Goal: Information Seeking & Learning: Check status

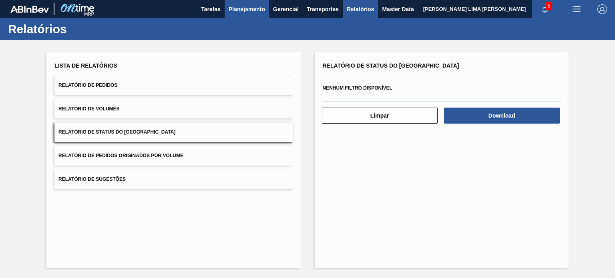
click at [251, 17] on button "Planejamento" at bounding box center [247, 9] width 44 height 18
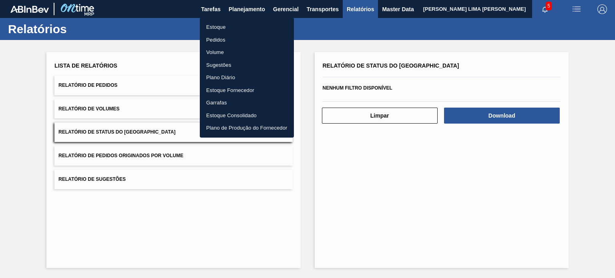
click at [238, 28] on li "Estoque" at bounding box center [247, 27] width 94 height 13
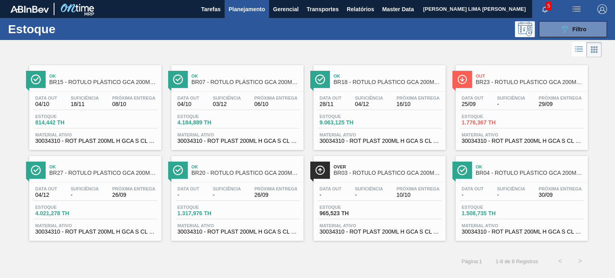
click at [570, 38] on div "Estoque 089F7B8B-B2A5-4AFE-B5C0-19BA573D28AC Filtro" at bounding box center [307, 29] width 615 height 22
click at [566, 32] on icon "089F7B8B-B2A5-4AFE-B5C0-19BA573D28AC" at bounding box center [565, 29] width 10 height 10
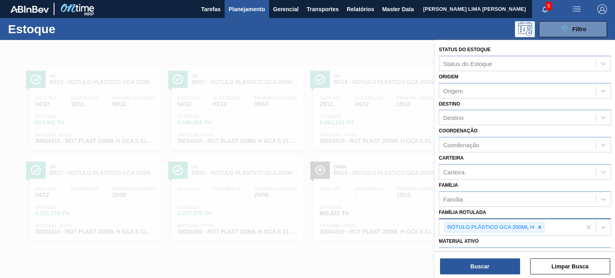
click at [539, 225] on icon at bounding box center [540, 228] width 6 height 6
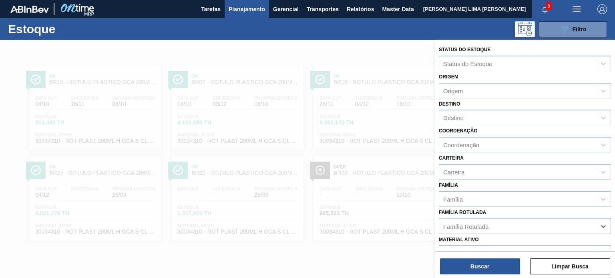
paste Rotulada "LATA PC 269ML"
type Rotulada "LATA PC 269ML"
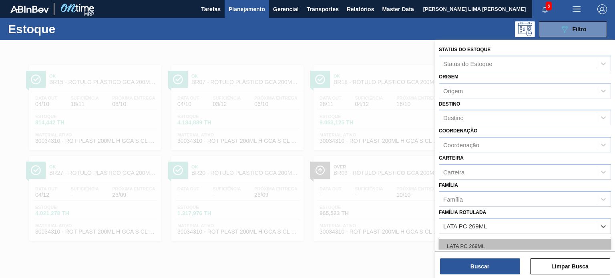
click at [499, 243] on div "LATA PC 269ML" at bounding box center [525, 246] width 172 height 15
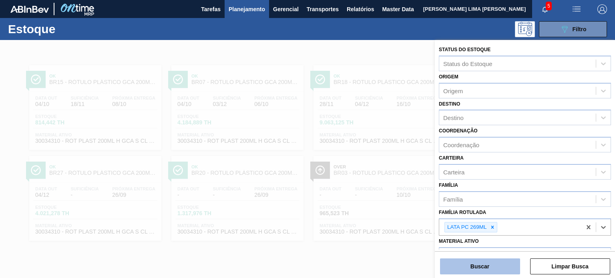
click at [488, 269] on button "Buscar" at bounding box center [480, 267] width 80 height 16
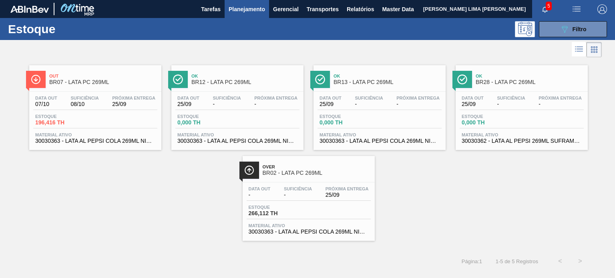
click at [487, 112] on div "Data out 25/09 Suficiência - Próxima Entrega - Estoque 0,000 TH Material ativo …" at bounding box center [522, 119] width 132 height 54
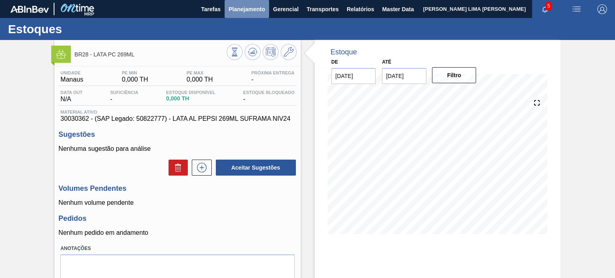
click at [238, 11] on span "Planejamento" at bounding box center [247, 9] width 36 height 10
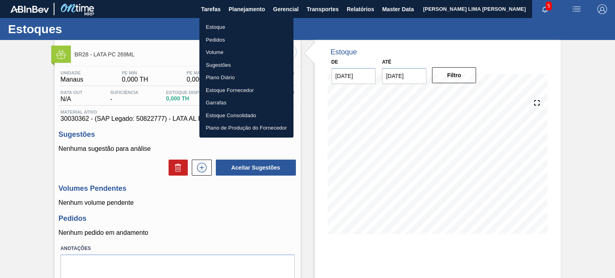
click at [228, 20] on ul "Estoque Pedidos Volume Sugestões Plano Diário Estoque Fornecedor Garrafas Estoq…" at bounding box center [246, 78] width 94 height 120
click at [227, 23] on li "Estoque" at bounding box center [246, 27] width 94 height 13
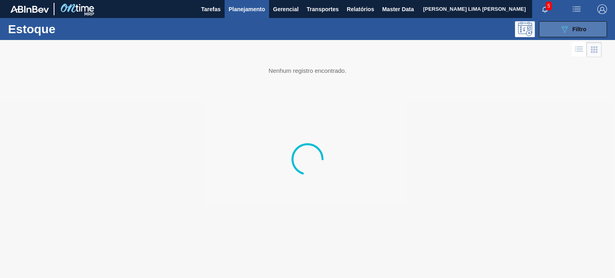
click at [578, 29] on span "Filtro" at bounding box center [580, 29] width 14 height 6
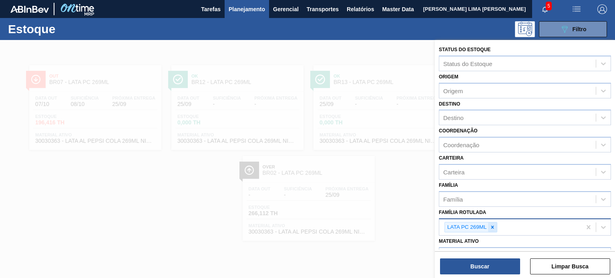
click at [490, 230] on div at bounding box center [492, 228] width 9 height 10
type Rotulada "P"
type Rotulada "L"
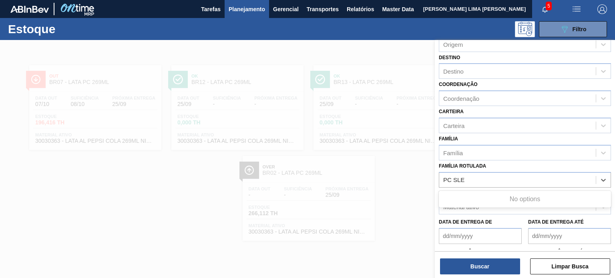
scroll to position [80, 0]
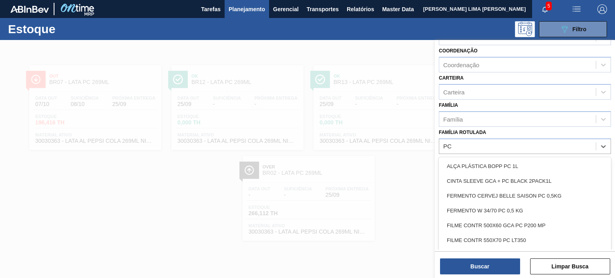
type Rotulada "P"
type Rotulada "LATA PC"
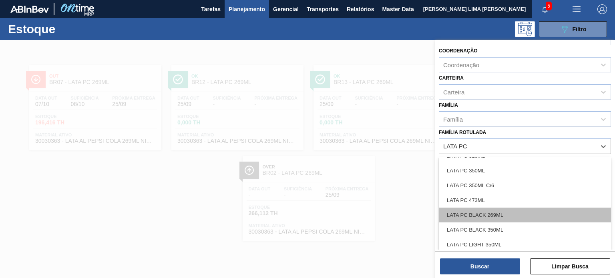
scroll to position [75, 0]
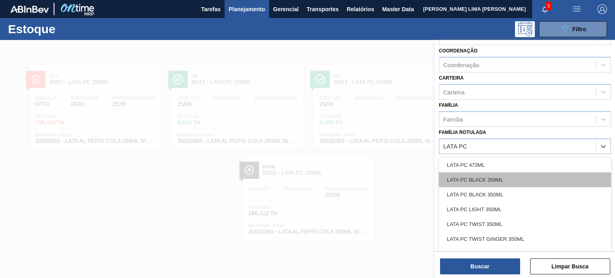
click at [514, 176] on div "LATA PC BLACK 269ML" at bounding box center [525, 180] width 172 height 15
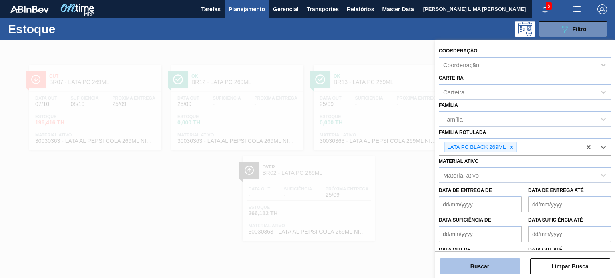
click at [489, 268] on button "Buscar" at bounding box center [480, 267] width 80 height 16
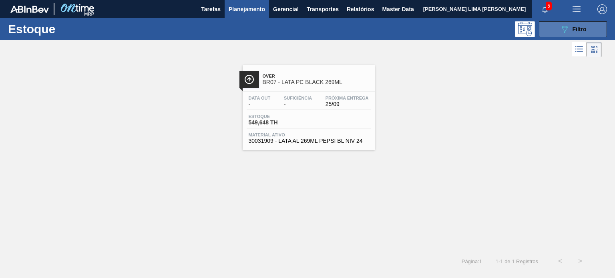
click at [555, 36] on button "089F7B8B-B2A5-4AFE-B5C0-19BA573D28AC Filtro" at bounding box center [573, 29] width 68 height 16
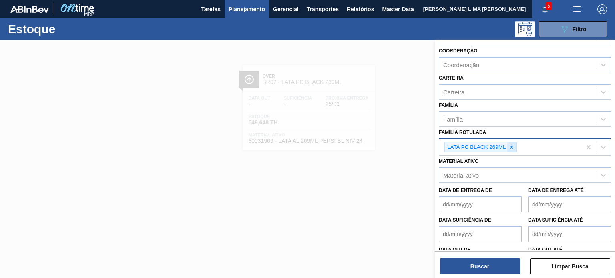
click at [512, 150] on div at bounding box center [512, 148] width 9 height 10
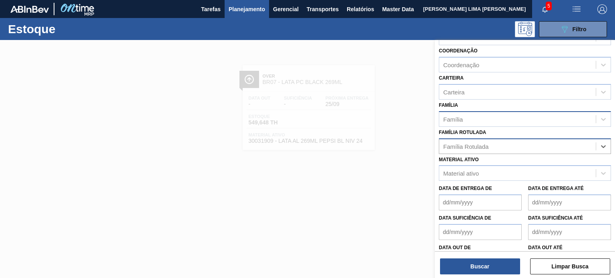
click at [497, 125] on div "Família" at bounding box center [525, 119] width 172 height 16
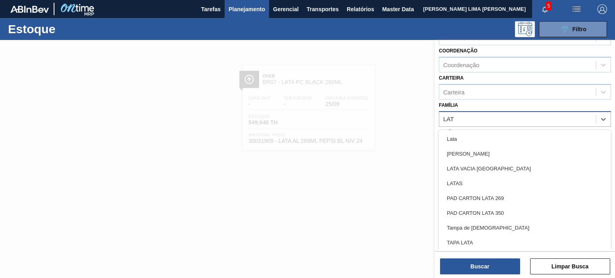
type input "LATA"
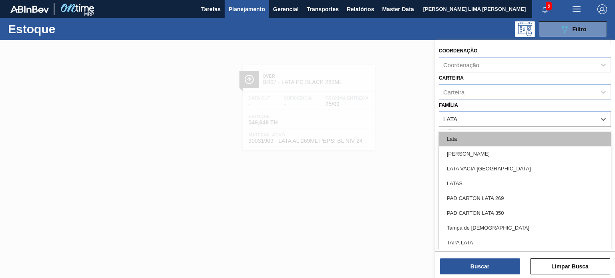
click at [476, 134] on div "Lata" at bounding box center [525, 139] width 172 height 15
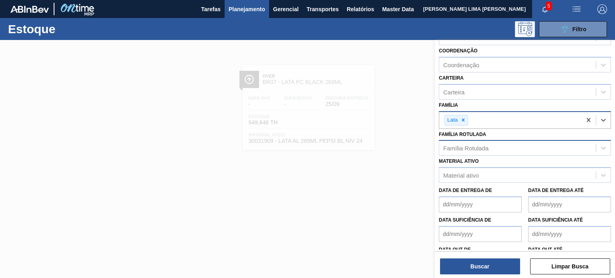
scroll to position [0, 0]
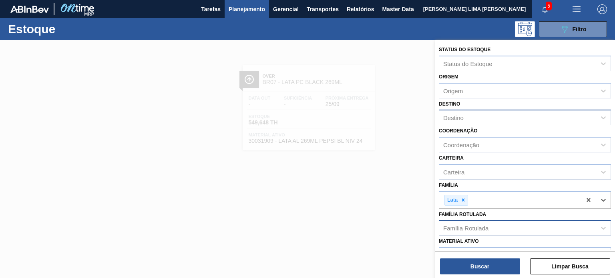
click at [478, 114] on div "Destino" at bounding box center [517, 118] width 157 height 12
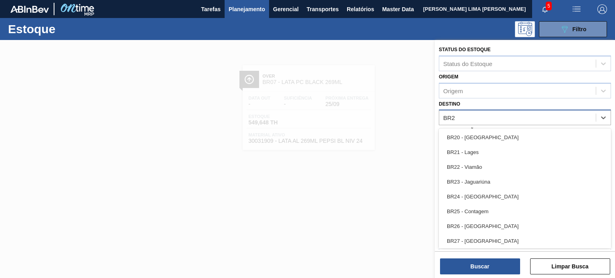
type input "BR28"
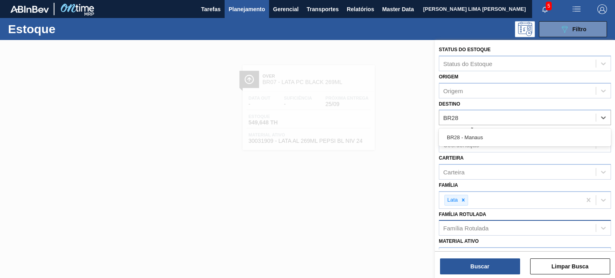
drag, startPoint x: 467, startPoint y: 130, endPoint x: 476, endPoint y: 184, distance: 54.4
click at [467, 131] on div "BR28 - Manaus" at bounding box center [525, 137] width 172 height 15
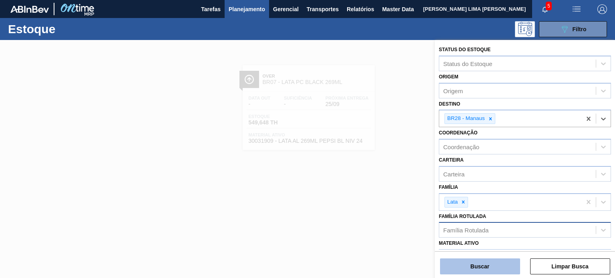
click at [486, 272] on button "Buscar" at bounding box center [480, 267] width 80 height 16
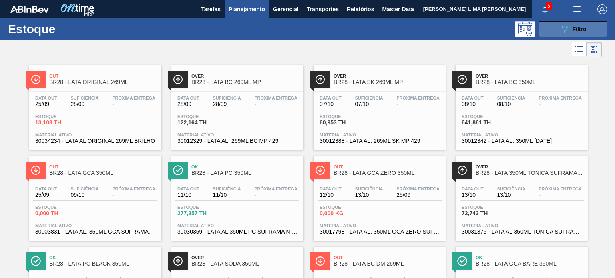
click at [561, 28] on icon "089F7B8B-B2A5-4AFE-B5C0-19BA573D28AC" at bounding box center [565, 29] width 10 height 10
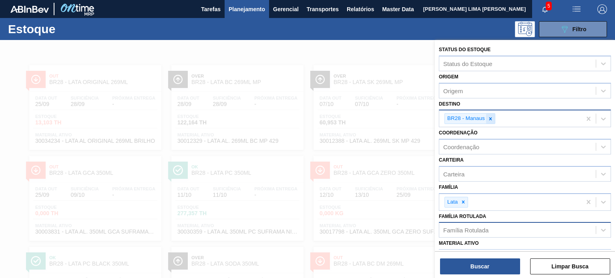
click at [489, 117] on icon at bounding box center [491, 119] width 6 height 6
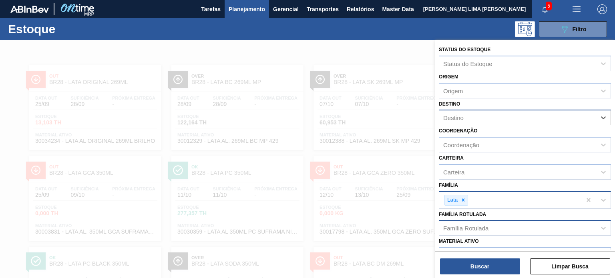
click at [465, 192] on div "Lata" at bounding box center [510, 200] width 142 height 16
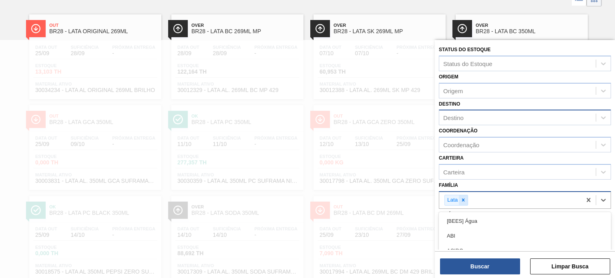
click at [461, 199] on icon at bounding box center [464, 200] width 6 height 6
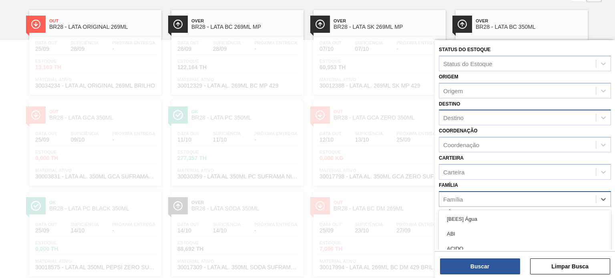
scroll to position [80, 0]
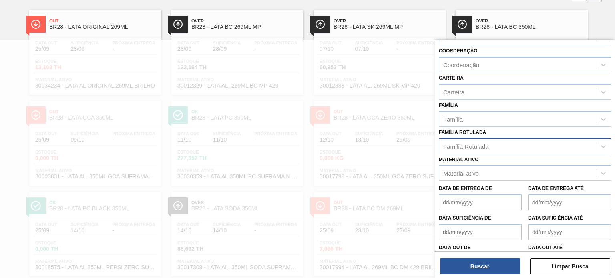
click at [494, 106] on div "Família Família" at bounding box center [525, 113] width 172 height 27
click at [478, 143] on div "Família Rotulada" at bounding box center [465, 146] width 45 height 7
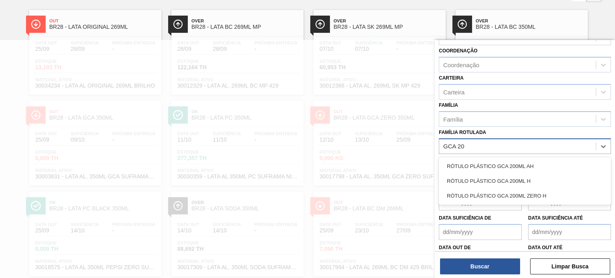
type Rotulada "GCA 200"
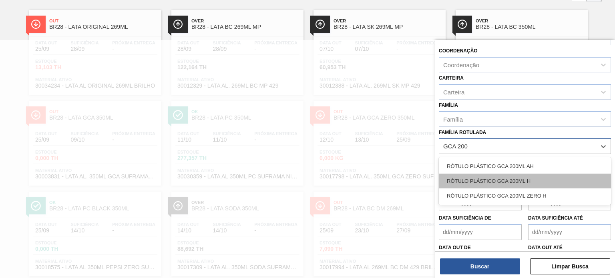
click at [503, 184] on div "RÓTULO PLÁSTICO GCA 200ML H" at bounding box center [525, 181] width 172 height 15
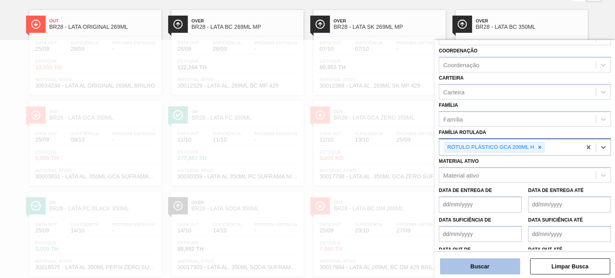
click at [491, 265] on button "Buscar" at bounding box center [480, 267] width 80 height 16
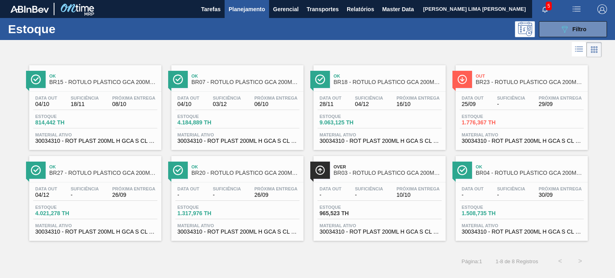
click at [123, 173] on span "BR27 - RÓTULO PLÁSTICO GCA 200ML H" at bounding box center [103, 173] width 108 height 6
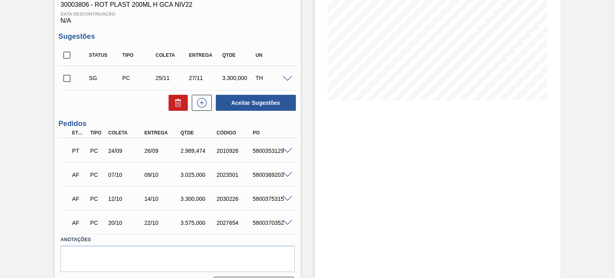
scroll to position [155, 0]
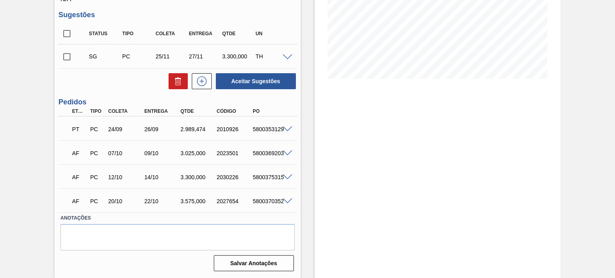
click at [283, 127] on span at bounding box center [288, 130] width 10 height 6
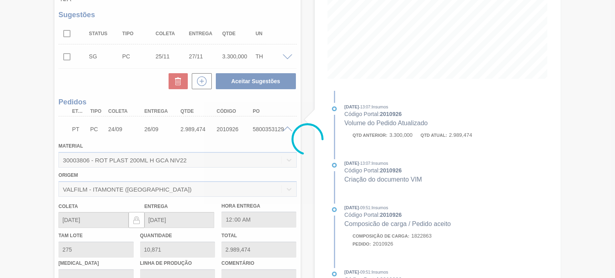
click at [282, 131] on div at bounding box center [307, 139] width 615 height 278
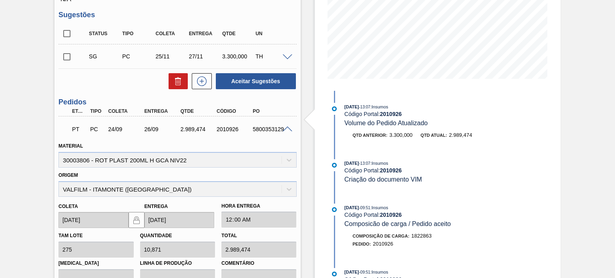
click at [287, 131] on span at bounding box center [288, 130] width 10 height 6
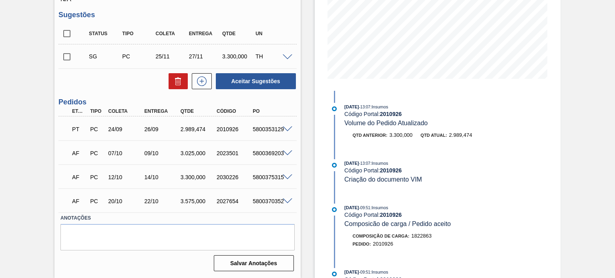
click at [287, 151] on span at bounding box center [288, 154] width 10 height 6
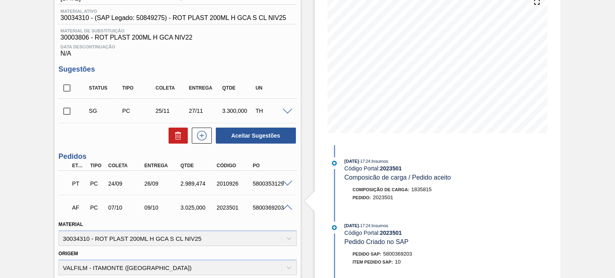
scroll to position [35, 0]
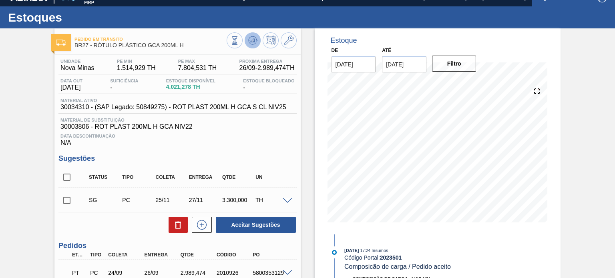
scroll to position [0, 0]
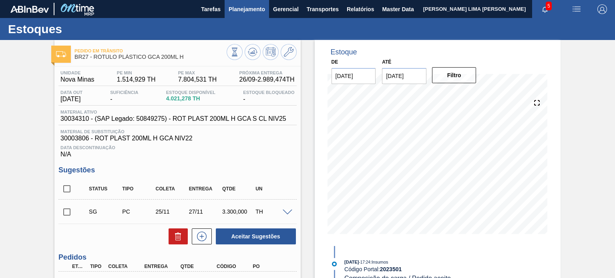
click at [246, 16] on button "Planejamento" at bounding box center [247, 9] width 44 height 18
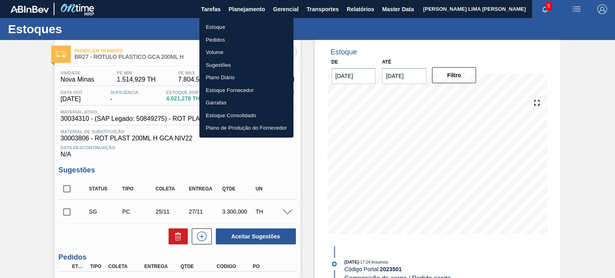
click at [232, 30] on li "Estoque" at bounding box center [246, 27] width 94 height 13
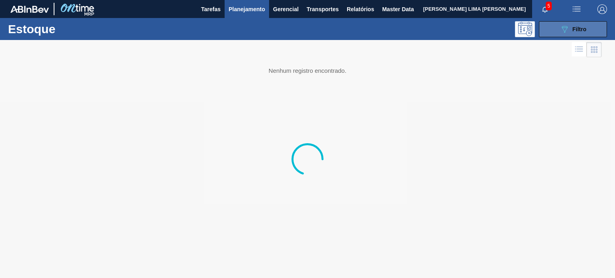
click at [575, 32] on span "Filtro" at bounding box center [580, 29] width 14 height 6
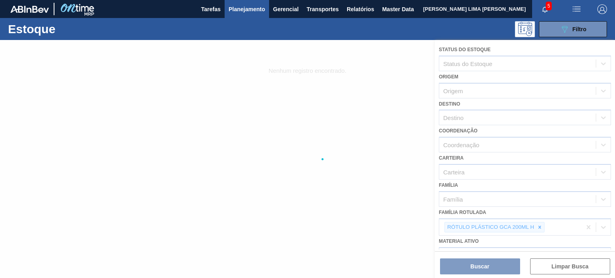
click at [538, 229] on div at bounding box center [307, 159] width 615 height 238
click at [539, 226] on div at bounding box center [307, 159] width 615 height 238
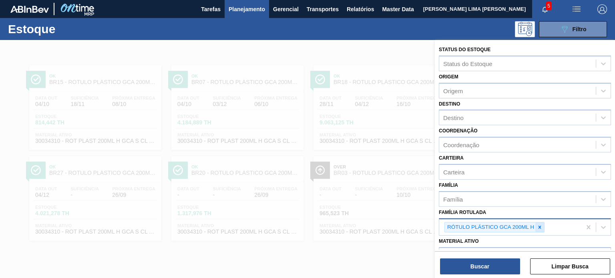
click at [542, 227] on icon at bounding box center [540, 228] width 6 height 6
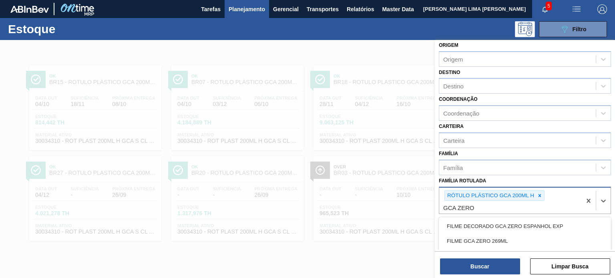
scroll to position [40, 0]
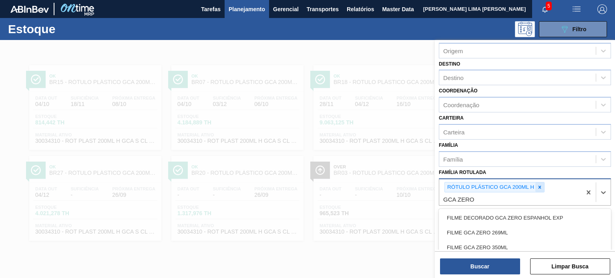
click at [538, 185] on icon at bounding box center [540, 188] width 6 height 6
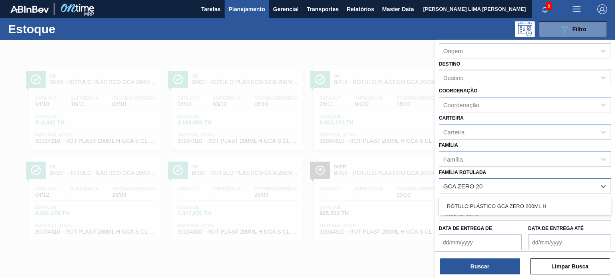
type Rotulada "GCA ZERO 200"
click at [537, 200] on div "RÓTULO PLÁSTICO GCA ZERO 200ML H" at bounding box center [525, 206] width 172 height 15
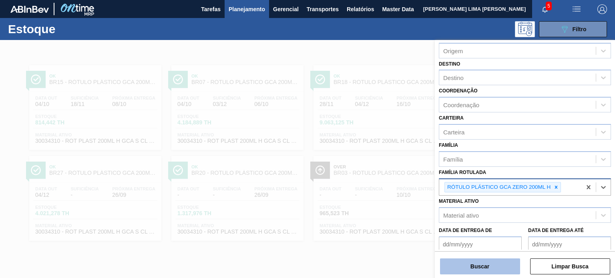
click at [513, 273] on button "Buscar" at bounding box center [480, 267] width 80 height 16
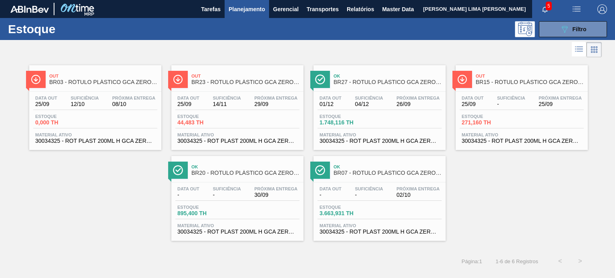
click at [378, 92] on div "Data out 01/12 Suficiência 04/12 Próxima Entrega 26/09 Estoque 1.748,116 TH Mat…" at bounding box center [380, 119] width 132 height 54
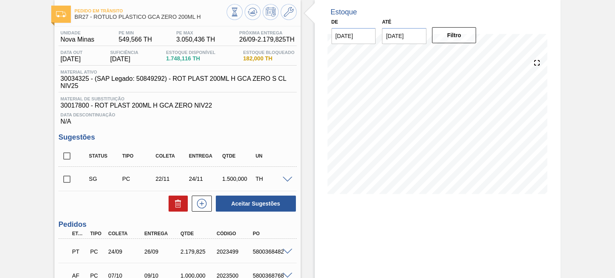
scroll to position [139, 0]
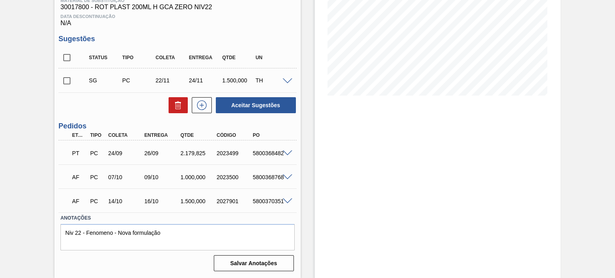
click at [289, 154] on span at bounding box center [288, 154] width 10 height 6
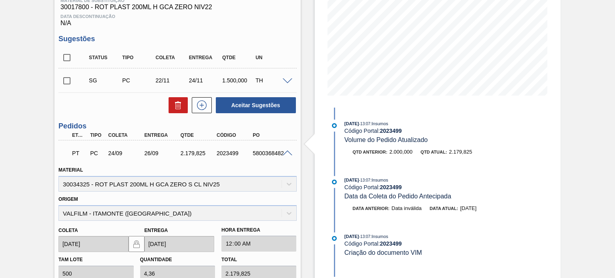
click at [290, 154] on span at bounding box center [288, 154] width 10 height 6
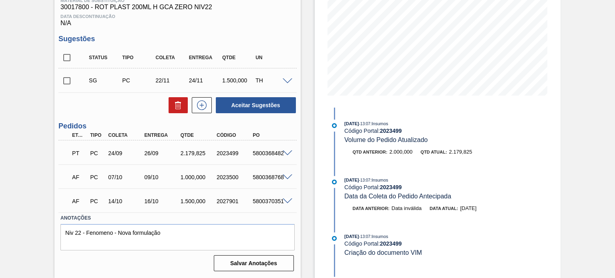
click at [288, 175] on span at bounding box center [288, 178] width 10 height 6
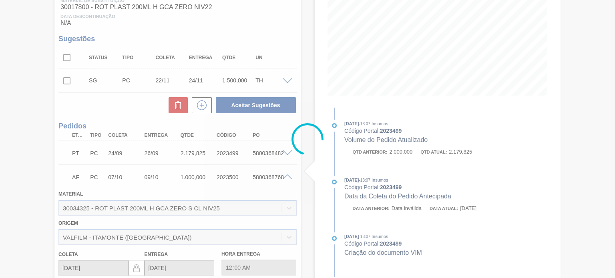
click at [288, 175] on div at bounding box center [307, 139] width 615 height 278
click at [288, 176] on span at bounding box center [288, 178] width 10 height 6
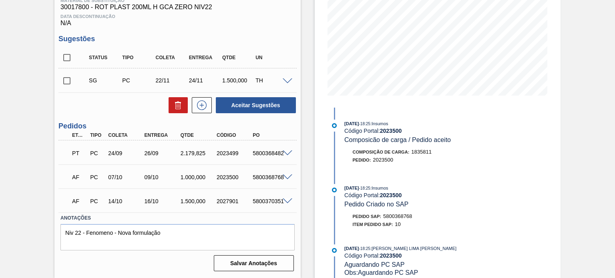
click at [284, 201] on span at bounding box center [288, 202] width 10 height 6
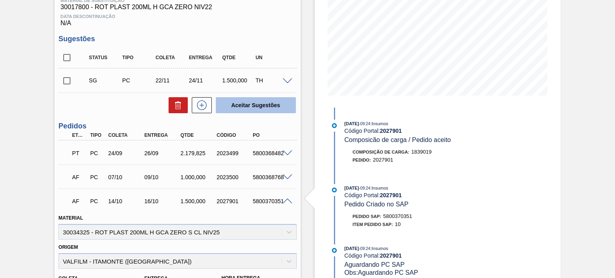
scroll to position [0, 0]
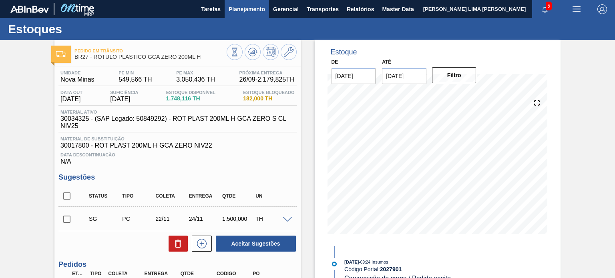
click at [239, 16] on button "Planejamento" at bounding box center [247, 9] width 44 height 18
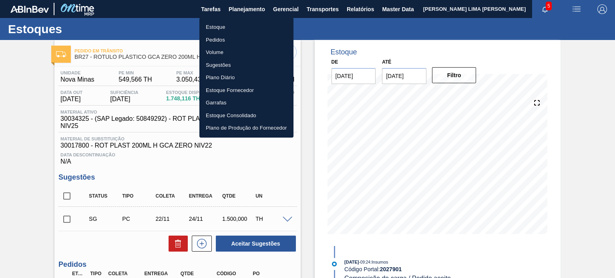
click at [232, 25] on li "Estoque" at bounding box center [246, 27] width 94 height 13
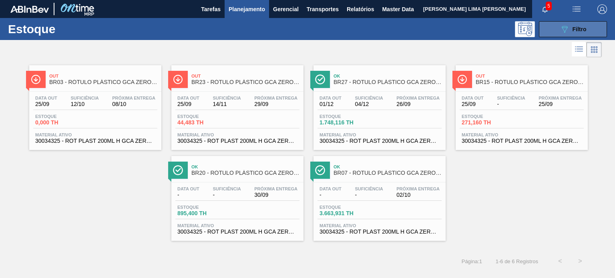
click at [551, 31] on button "089F7B8B-B2A5-4AFE-B5C0-19BA573D28AC Filtro" at bounding box center [573, 29] width 68 height 16
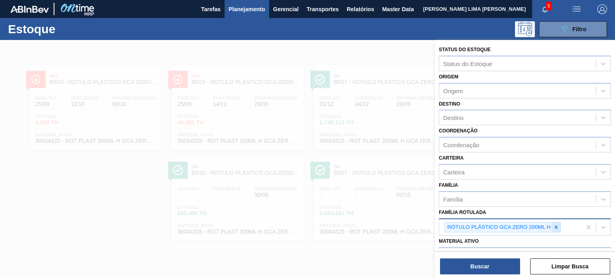
click at [558, 227] on icon at bounding box center [556, 227] width 3 height 3
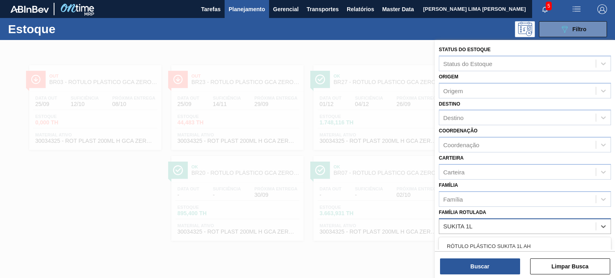
type Rotulada "SUKITA 1L H"
click at [552, 239] on div "RÓTULO PLÁSTICO SUKITA 1L H" at bounding box center [525, 246] width 172 height 15
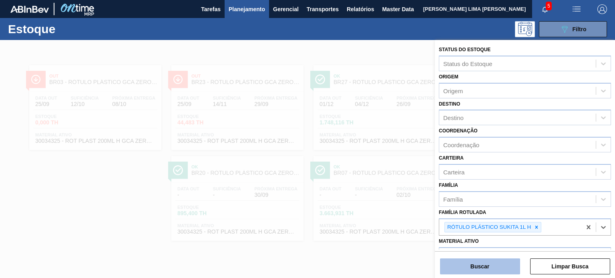
click at [501, 260] on button "Buscar" at bounding box center [480, 267] width 80 height 16
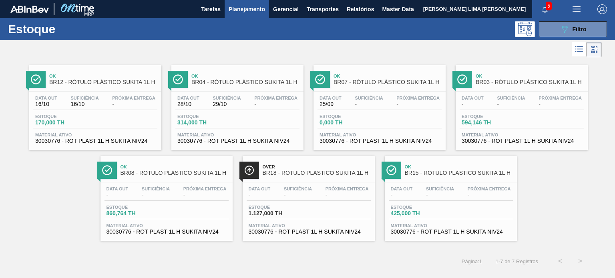
click at [151, 127] on div "Estoque 170,000 TH" at bounding box center [95, 121] width 124 height 14
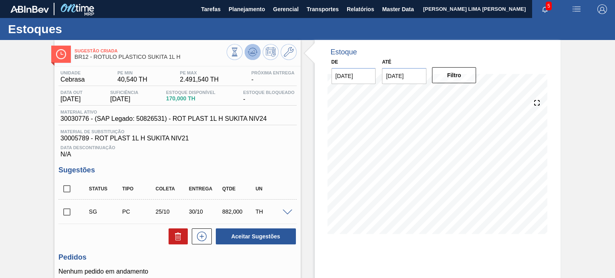
click at [256, 54] on icon at bounding box center [253, 52] width 10 height 10
drag, startPoint x: 178, startPoint y: 59, endPoint x: 94, endPoint y: 59, distance: 83.7
click at [94, 59] on span "BR12 - RÓTULO PLÁSTICO SUKITA 1L H" at bounding box center [151, 57] width 152 height 6
copy span "RÓTULO PLÁSTICO SUKITA 1L H"
click at [237, 50] on icon at bounding box center [234, 52] width 9 height 9
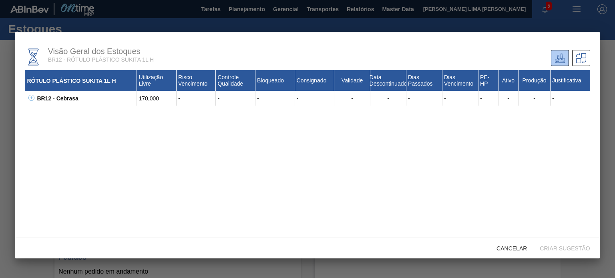
click at [28, 100] on icon at bounding box center [31, 98] width 6 height 6
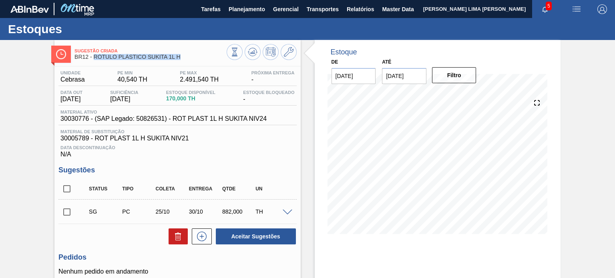
click at [79, 120] on span "30030776 - (SAP Legado: 50826531) - ROT PLAST 1L H SUKITA NIV24" at bounding box center [163, 118] width 206 height 7
copy span "30030776"
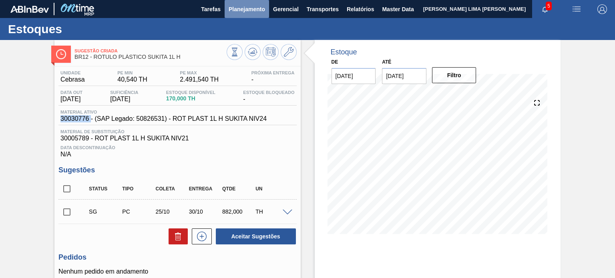
click at [251, 13] on span "Planejamento" at bounding box center [247, 9] width 36 height 10
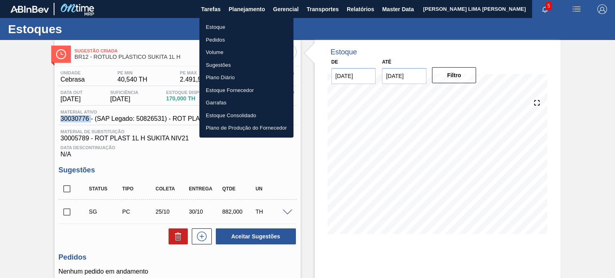
click at [237, 22] on li "Estoque" at bounding box center [246, 27] width 94 height 13
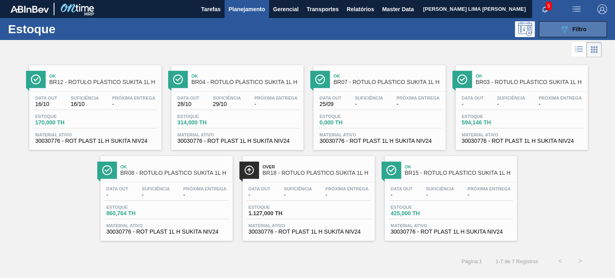
click at [577, 26] on span "Filtro" at bounding box center [580, 29] width 14 height 6
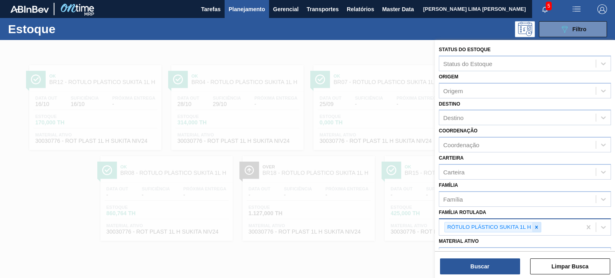
click at [540, 227] on div at bounding box center [536, 228] width 9 height 10
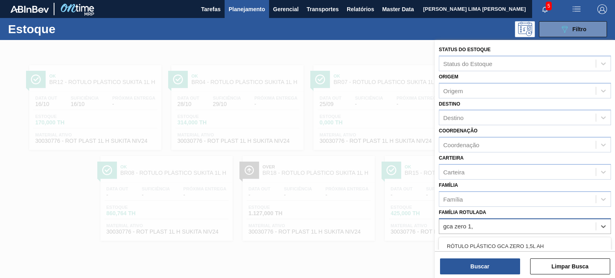
type Rotulada "gca zero 1,5"
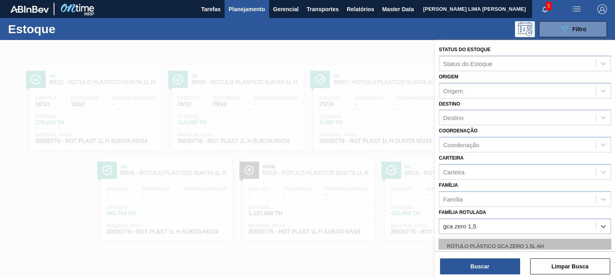
click at [512, 244] on div "RÓTULO PLÁSTICO GCA ZERO 1,5L AH" at bounding box center [525, 246] width 172 height 15
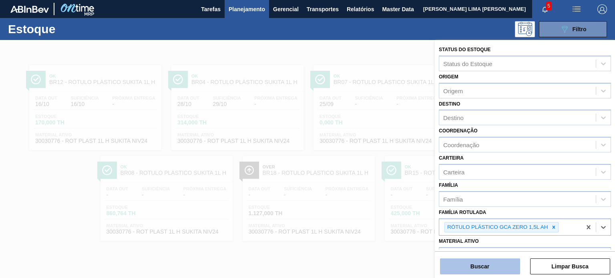
click at [500, 263] on button "Buscar" at bounding box center [480, 267] width 80 height 16
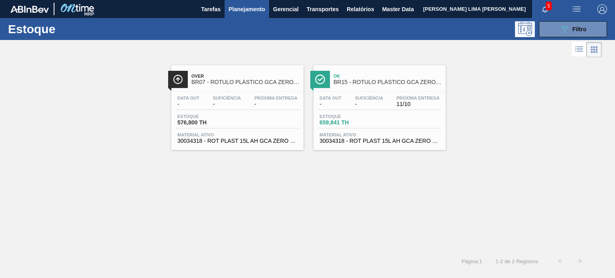
click at [389, 91] on div "Ok BR15 - RÓTULO PLÁSTICO GCA ZERO 1,5L AH Data out - Suficiência - Próxima Ent…" at bounding box center [380, 107] width 132 height 85
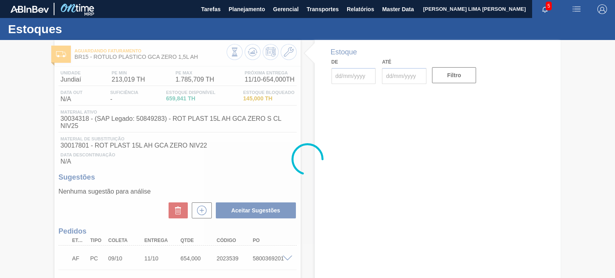
type input "25/09/2025"
type input "31/01/2026"
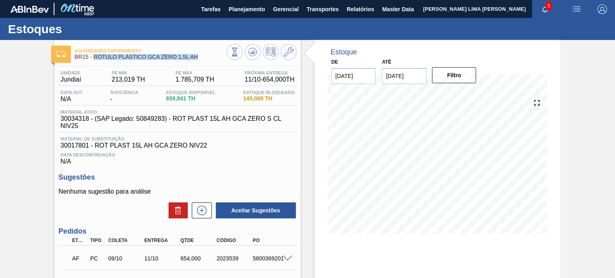
drag, startPoint x: 155, startPoint y: 65, endPoint x: 95, endPoint y: 60, distance: 60.7
click at [95, 60] on div "Aguardando Faturamento BR15 - RÓTULO PLÁSTICO GCA ZERO 1,5L AH" at bounding box center [151, 54] width 152 height 18
copy span "RÓTULO PLÁSTICO GCA ZERO 1,5L AH"
click at [183, 99] on span "659,841 TH" at bounding box center [190, 99] width 49 height 6
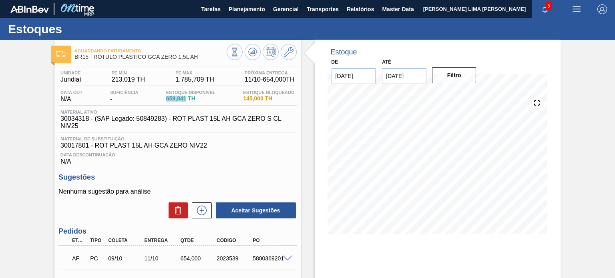
click at [181, 97] on span "659,841 TH" at bounding box center [190, 99] width 49 height 6
click at [177, 98] on span "659,841 TH" at bounding box center [190, 99] width 49 height 6
drag, startPoint x: 177, startPoint y: 98, endPoint x: 170, endPoint y: 90, distance: 10.2
click at [178, 99] on span "659,841 TH" at bounding box center [190, 99] width 49 height 6
copy span "659,841"
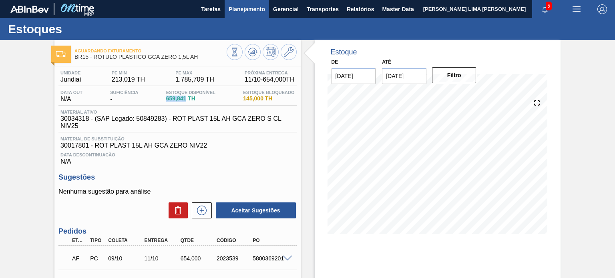
click at [248, 5] on span "Planejamento" at bounding box center [247, 9] width 36 height 10
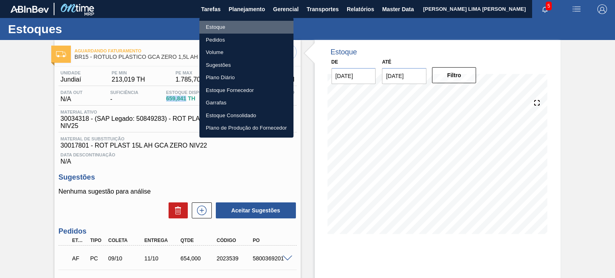
click at [226, 22] on li "Estoque" at bounding box center [246, 27] width 94 height 13
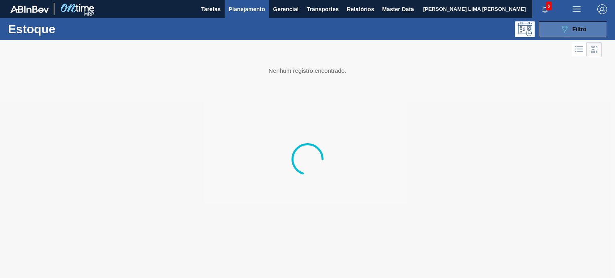
click at [564, 34] on button "089F7B8B-B2A5-4AFE-B5C0-19BA573D28AC Filtro" at bounding box center [573, 29] width 68 height 16
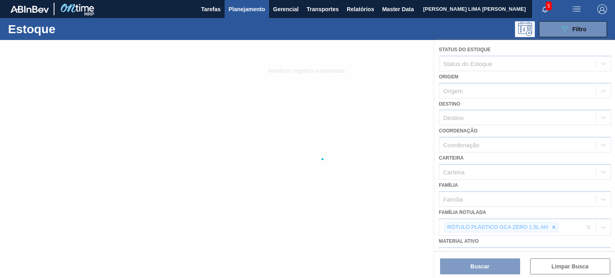
click at [553, 227] on div at bounding box center [307, 159] width 615 height 238
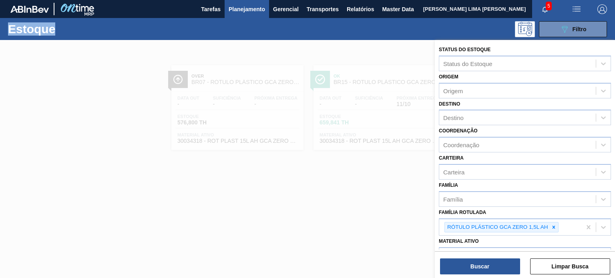
click at [553, 227] on icon at bounding box center [554, 228] width 6 height 6
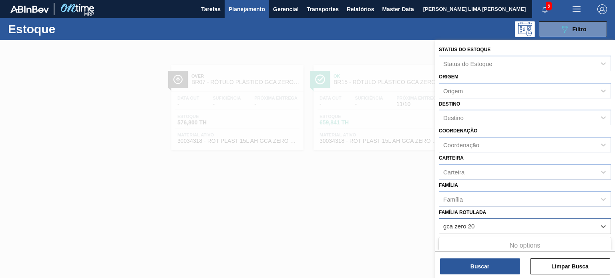
type Rotulada "gca zero 200"
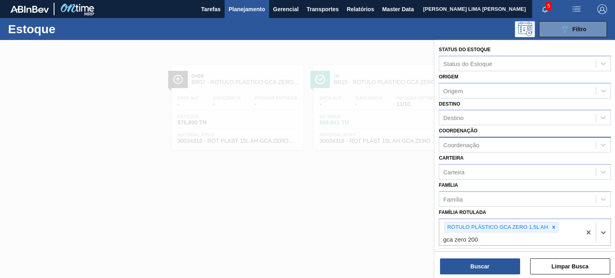
scroll to position [80, 0]
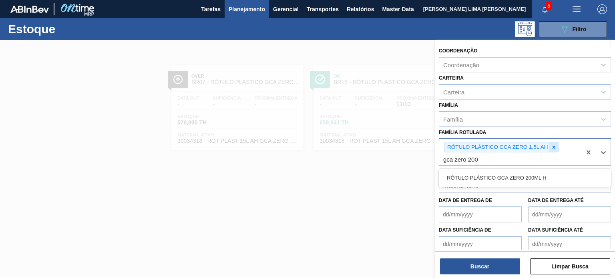
click at [551, 149] on div at bounding box center [554, 148] width 9 height 10
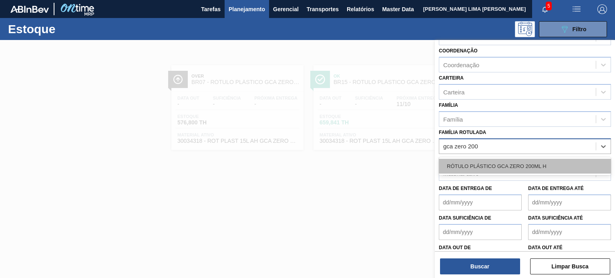
click at [517, 167] on div "RÓTULO PLÁSTICO GCA ZERO 200ML H" at bounding box center [525, 166] width 172 height 15
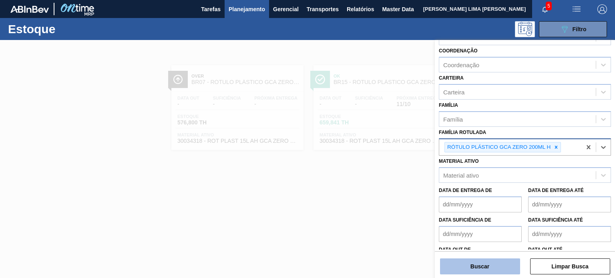
click at [490, 274] on div "Status do Estoque Status do Estoque Origem Origem Destino Destino Coordenação C…" at bounding box center [525, 160] width 180 height 240
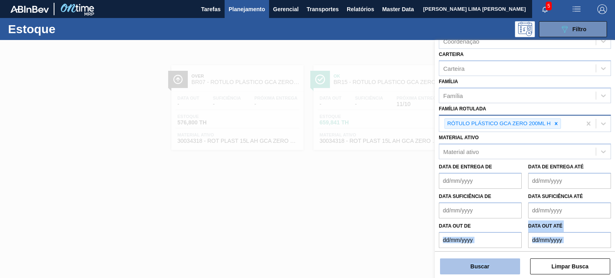
click at [490, 270] on button "Buscar" at bounding box center [480, 267] width 80 height 16
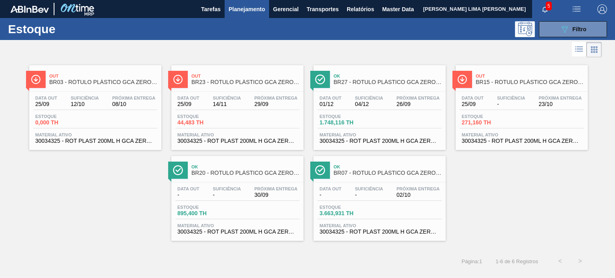
click at [355, 179] on div "Ok BR07 - RÓTULO PLÁSTICO GCA ZERO 200ML H" at bounding box center [388, 170] width 108 height 18
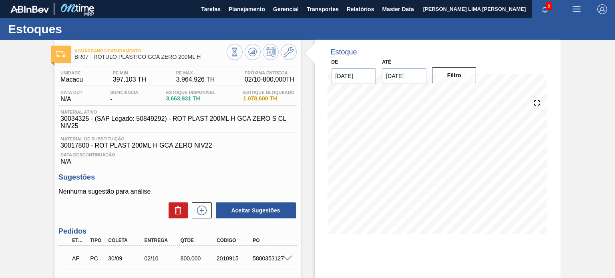
click at [183, 97] on span "3.663,931 TH" at bounding box center [190, 99] width 49 height 6
drag, startPoint x: 203, startPoint y: 58, endPoint x: 95, endPoint y: 59, distance: 109.0
click at [95, 59] on span "BR07 - RÓTULO PLÁSTICO GCA ZERO 200ML H" at bounding box center [151, 57] width 152 height 6
copy span "RÓTULO PLÁSTICO GCA ZERO 200ML H"
drag, startPoint x: 189, startPoint y: 97, endPoint x: 162, endPoint y: 93, distance: 27.1
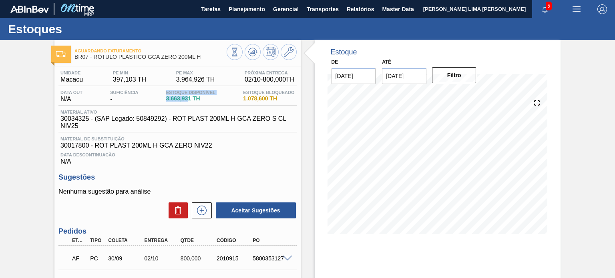
click at [162, 93] on div "Data out N/A Suficiência - Estoque Disponível 3.663,931 TH Estoque Bloqueado 1.…" at bounding box center [177, 98] width 238 height 16
click at [174, 102] on div "Estoque Disponível 3.663,931 TH" at bounding box center [190, 96] width 53 height 13
drag, startPoint x: 190, startPoint y: 98, endPoint x: 164, endPoint y: 97, distance: 25.6
click at [166, 98] on span "3.663,931 TH" at bounding box center [190, 99] width 49 height 6
click at [246, 13] on span "Planejamento" at bounding box center [247, 9] width 36 height 10
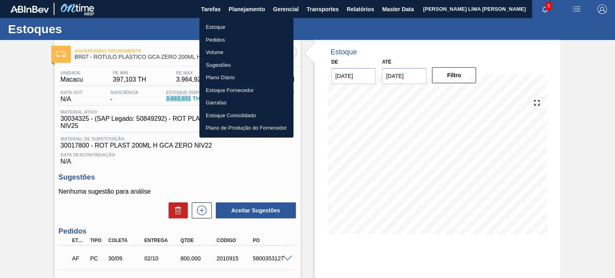
click at [234, 26] on li "Estoque" at bounding box center [246, 27] width 94 height 13
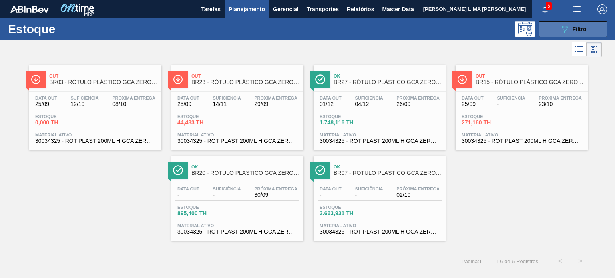
click at [572, 30] on div "089F7B8B-B2A5-4AFE-B5C0-19BA573D28AC Filtro" at bounding box center [573, 29] width 27 height 10
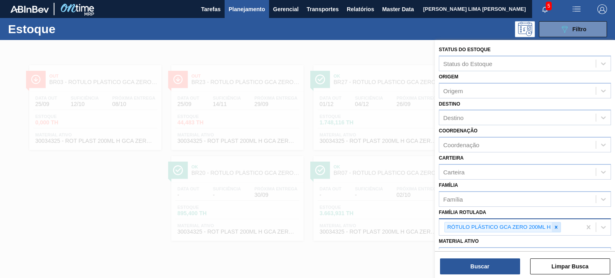
click at [554, 225] on icon at bounding box center [557, 228] width 6 height 6
type Rotulada "gca 200"
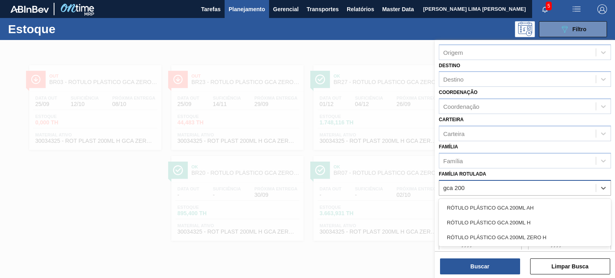
scroll to position [40, 0]
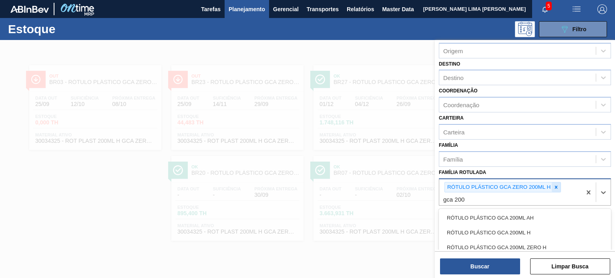
click at [555, 187] on icon at bounding box center [557, 188] width 6 height 6
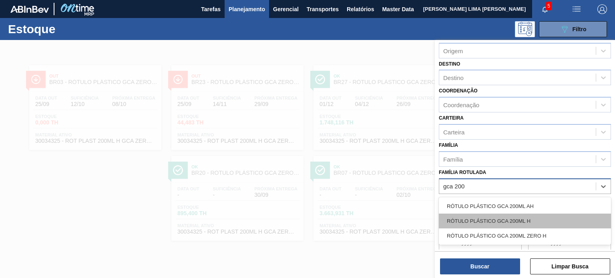
click at [533, 215] on div "RÓTULO PLÁSTICO GCA 200ML H" at bounding box center [525, 221] width 172 height 15
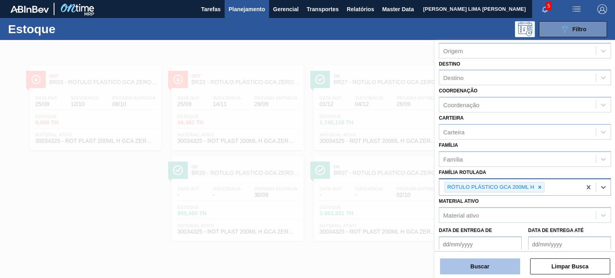
click at [514, 264] on button "Buscar" at bounding box center [480, 267] width 80 height 16
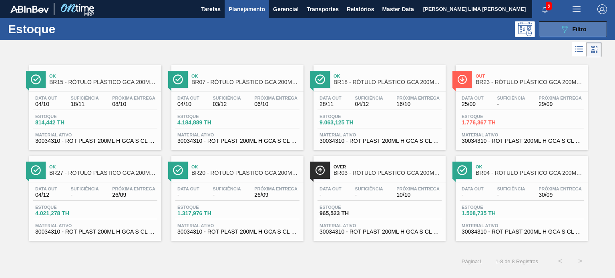
click at [563, 28] on icon at bounding box center [565, 29] width 6 height 7
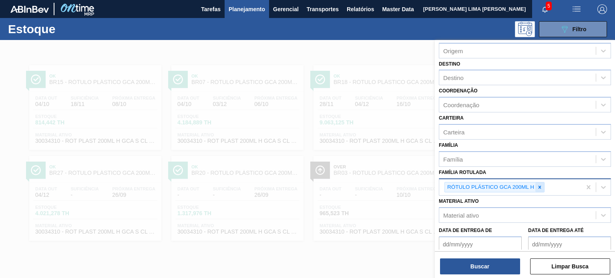
click at [540, 189] on div at bounding box center [540, 188] width 9 height 10
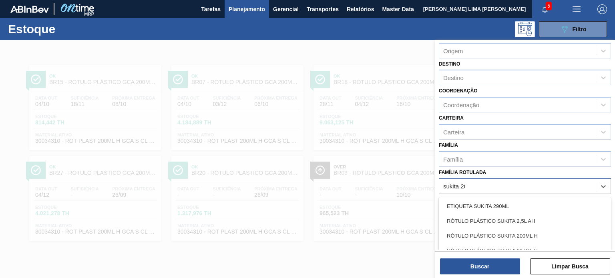
type Rotulada "sukita 200"
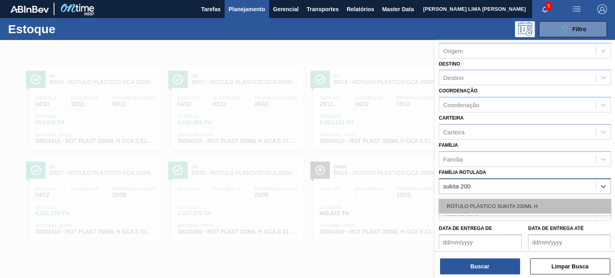
click at [521, 206] on div "RÓTULO PLÁSTICO SUKITA 200ML H" at bounding box center [525, 206] width 172 height 15
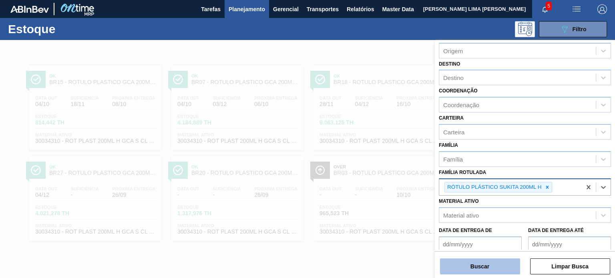
click at [503, 264] on button "Buscar" at bounding box center [480, 267] width 80 height 16
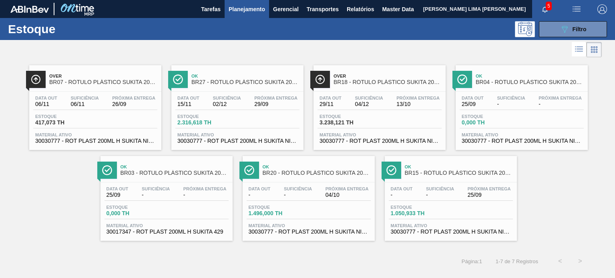
click at [125, 107] on div "Data out 06/11 Suficiência 06/11 Próxima Entrega 26/09" at bounding box center [95, 103] width 124 height 14
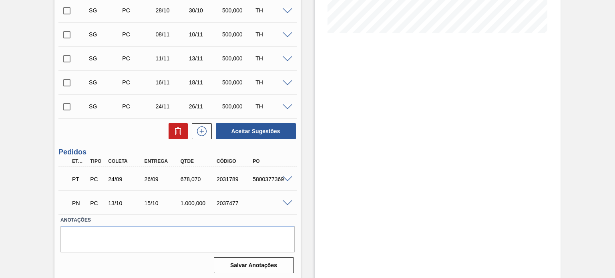
scroll to position [203, 0]
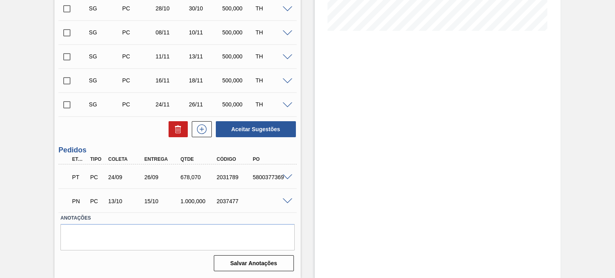
click at [285, 173] on div "PT PC 24/09 26/09 678,070 2031789 5800377369" at bounding box center [177, 177] width 238 height 20
click at [287, 175] on span at bounding box center [288, 178] width 10 height 6
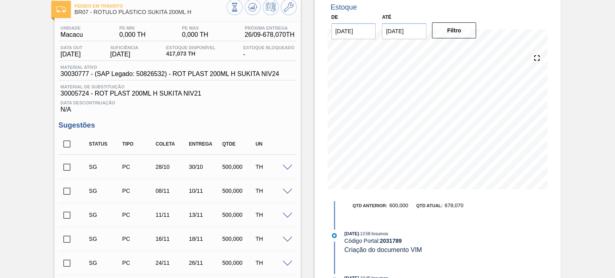
scroll to position [43, 0]
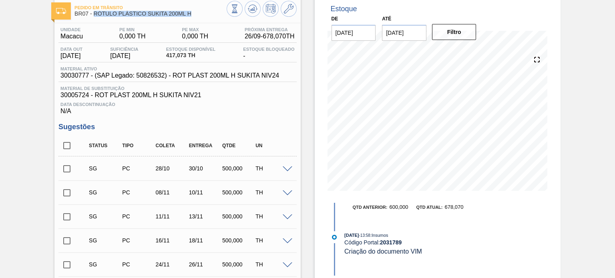
drag, startPoint x: 191, startPoint y: 14, endPoint x: 93, endPoint y: 15, distance: 98.1
click at [93, 15] on span "BR07 - RÓTULO PLÁSTICO SUKITA 200ML H" at bounding box center [151, 14] width 152 height 6
copy span "RÓTULO PLÁSTICO SUKITA 200ML H"
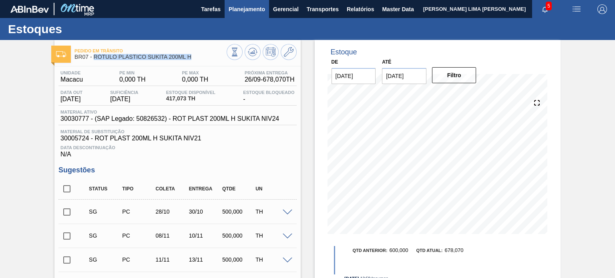
click at [248, 16] on button "Planejamento" at bounding box center [247, 9] width 44 height 18
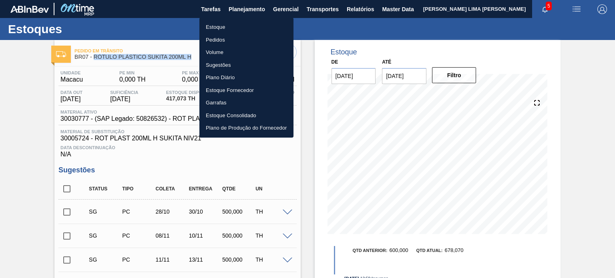
click at [236, 32] on li "Estoque" at bounding box center [246, 27] width 94 height 13
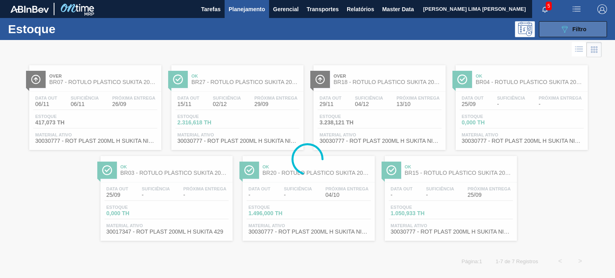
click at [550, 32] on button "089F7B8B-B2A5-4AFE-B5C0-19BA573D28AC Filtro" at bounding box center [573, 29] width 68 height 16
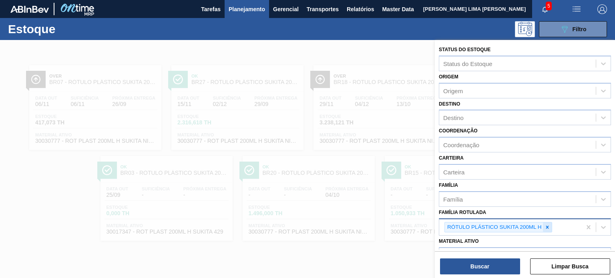
click at [548, 226] on icon at bounding box center [548, 228] width 6 height 6
paste Rotulada "RÓTULO PLÁSTICO GCA ZERO 1,5L AH"
type Rotulada "RÓTULO PLÁSTICO GCA ZERO 1,5L AH"
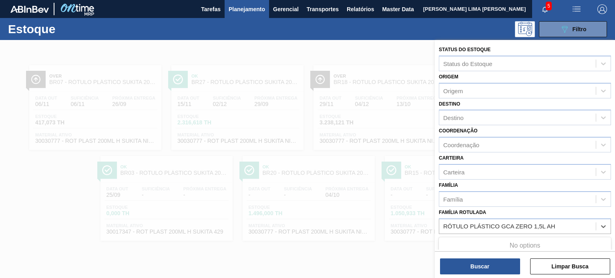
scroll to position [80, 0]
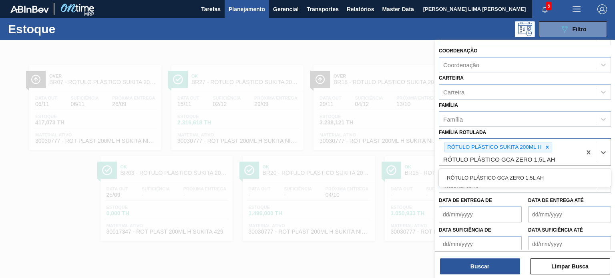
click at [546, 145] on icon at bounding box center [548, 148] width 6 height 6
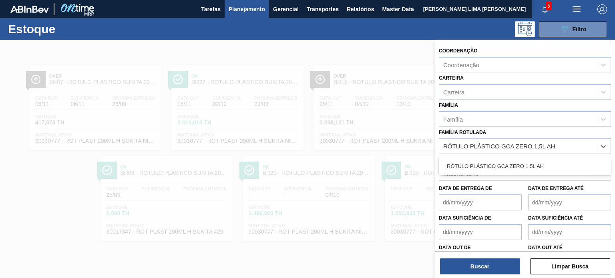
click at [524, 162] on div "RÓTULO PLÁSTICO GCA ZERO 1,5L AH" at bounding box center [525, 166] width 172 height 15
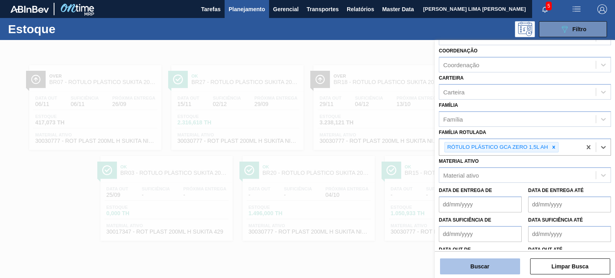
click at [500, 259] on button "Buscar" at bounding box center [480, 267] width 80 height 16
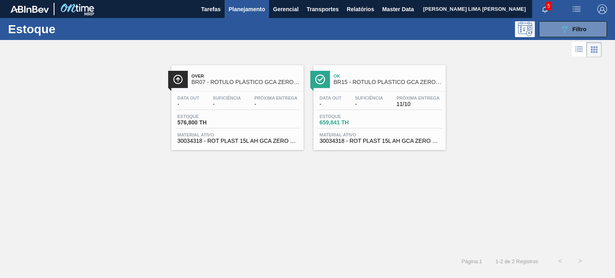
drag, startPoint x: 266, startPoint y: 118, endPoint x: 236, endPoint y: 185, distance: 73.5
click at [236, 186] on div "Over BR07 - RÓTULO PLÁSTICO GCA ZERO 1,5L AH Data out - Suficiência - Próxima E…" at bounding box center [307, 155] width 615 height 192
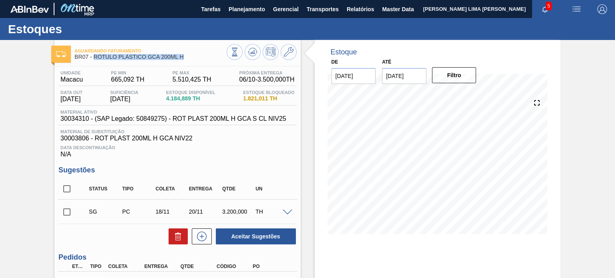
drag, startPoint x: 185, startPoint y: 56, endPoint x: 94, endPoint y: 56, distance: 91.3
click at [94, 56] on span "BR07 - RÓTULO PLÁSTICO GCA 200ML H" at bounding box center [151, 57] width 152 height 6
copy span "RÓTULO PLÁSTICO GCA 200ML H"
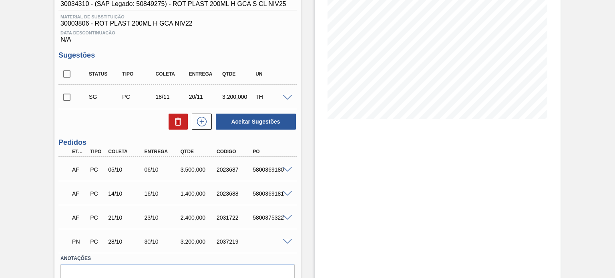
scroll to position [120, 0]
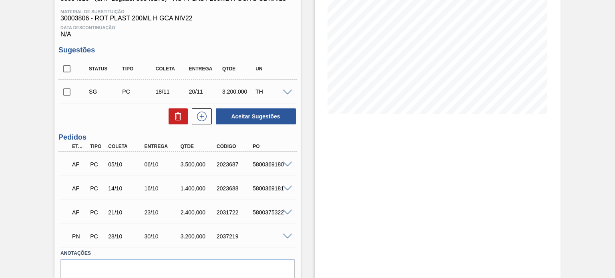
click at [226, 165] on div "2023687" at bounding box center [235, 164] width 40 height 6
copy div "2023687"
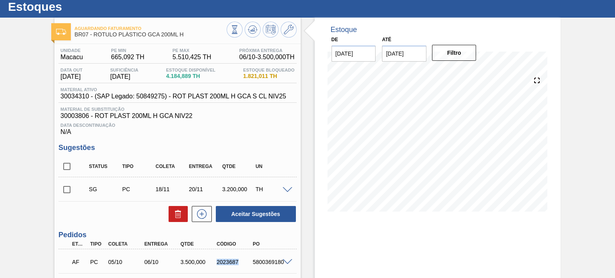
scroll to position [0, 0]
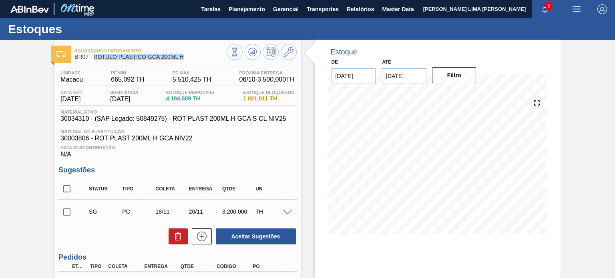
drag, startPoint x: 182, startPoint y: 61, endPoint x: 93, endPoint y: 54, distance: 89.6
click at [93, 54] on div "Aguardando Faturamento BR07 - RÓTULO PLÁSTICO GCA 200ML H" at bounding box center [151, 54] width 152 height 18
copy span "RÓTULO PLÁSTICO GCA 200ML H"
drag, startPoint x: 191, startPoint y: 97, endPoint x: 169, endPoint y: 97, distance: 22.4
click at [169, 97] on div "Estoque Disponível 4.184,889 TH" at bounding box center [190, 96] width 53 height 13
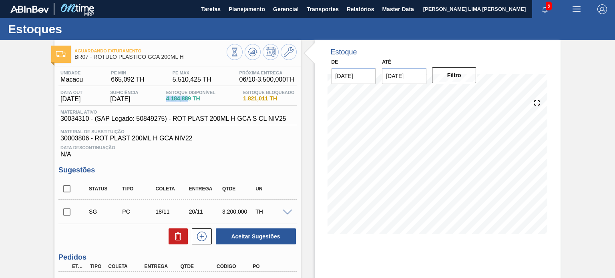
click at [173, 98] on span "4.184,889 TH" at bounding box center [190, 99] width 49 height 6
drag, startPoint x: 171, startPoint y: 97, endPoint x: 195, endPoint y: 96, distance: 23.7
click at [195, 96] on span "4.184,889 TH" at bounding box center [190, 99] width 49 height 6
copy span "4.184,889"
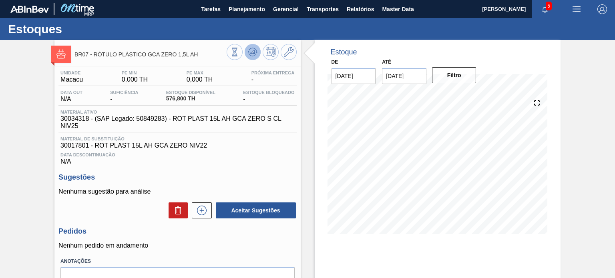
click at [250, 54] on icon at bounding box center [253, 52] width 10 height 10
drag, startPoint x: 199, startPoint y: 57, endPoint x: 94, endPoint y: 52, distance: 104.7
click at [94, 52] on span "BR07 - RÓTULO PLÁSTICO GCA ZERO 1,5L AH" at bounding box center [151, 55] width 152 height 6
copy span "RÓTULO PLÁSTICO GCA ZERO 1,5L AH"
click at [184, 99] on span "576,800 TH" at bounding box center [190, 99] width 49 height 6
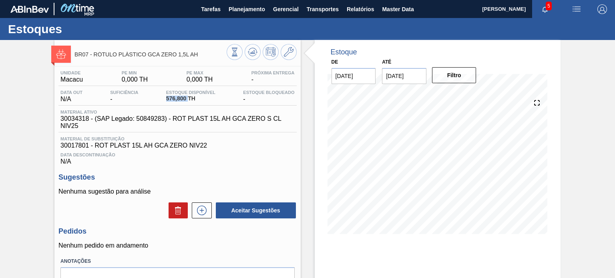
click at [184, 99] on span "576,800 TH" at bounding box center [190, 99] width 49 height 6
copy span "576,800"
click at [293, 62] on div "BR07 - RÓTULO PLÁSTICO GCA ZERO 1,5L AH Unidade Macacu PE MIN 0,000 TH PE MAX 0…" at bounding box center [177, 192] width 246 height 304
click at [289, 57] on span at bounding box center [289, 52] width 10 height 10
click at [195, 208] on icon at bounding box center [201, 211] width 13 height 10
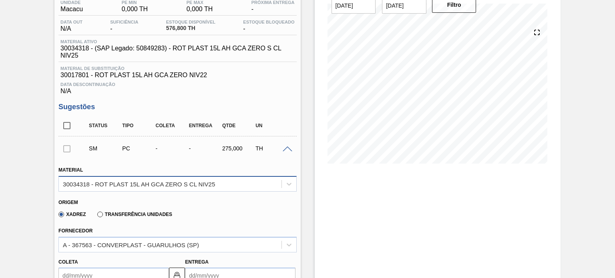
scroll to position [80, 0]
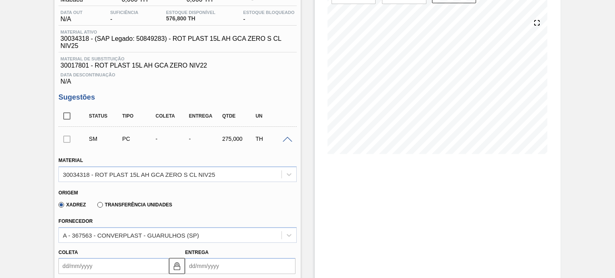
drag, startPoint x: 308, startPoint y: 158, endPoint x: 296, endPoint y: 169, distance: 16.2
click at [308, 158] on div "Estoque De 25/09/2025 Até 31/01/2026 Filtro 28/09 Projeção de Estoque 576.8 Nec…" at bounding box center [431, 281] width 260 height 643
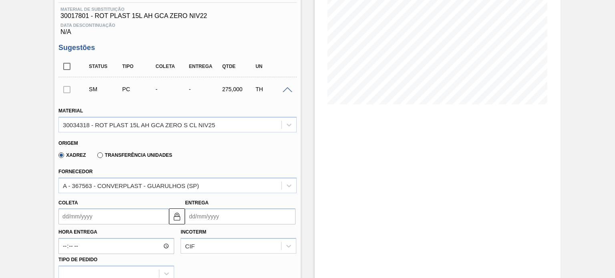
scroll to position [160, 0]
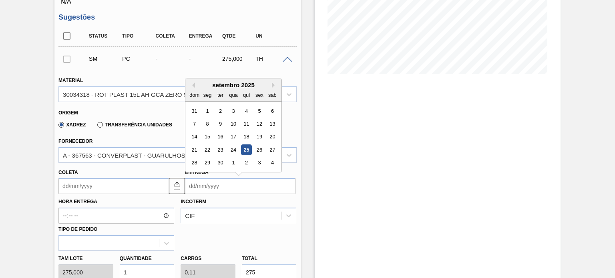
click at [216, 187] on input "Entrega" at bounding box center [240, 186] width 111 height 16
type input "2"
type input "31/08/2025"
type input "25"
type input "23/09/2025"
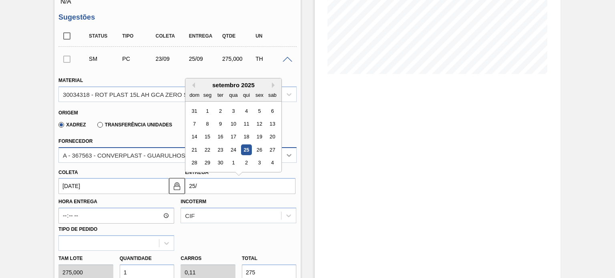
type input "25/1"
type input "23/01/2025"
type input "25/10"
type input "23/10/2025"
type input "25/10/20"
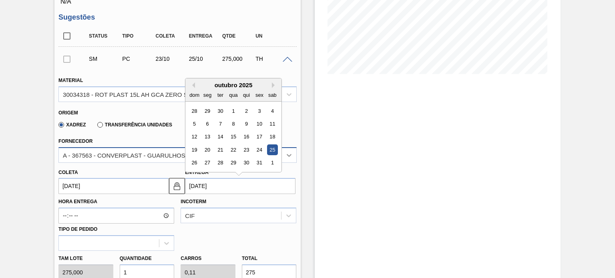
type input "23/10/2020"
type input "25/10/2025"
type input "23/10/2025"
type input "25/10/2025"
click at [336, 160] on div "Estoque De 25/09/2025 Até 31/01/2026 Filtro 28/09 Projeção de Estoque 576.8 Nec…" at bounding box center [438, 201] width 246 height 643
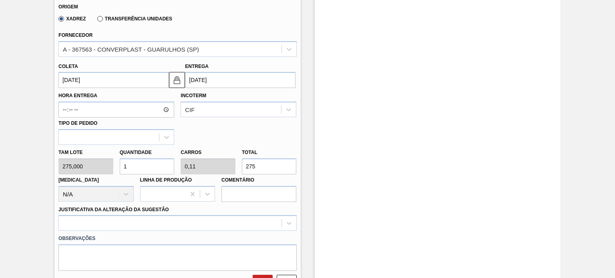
scroll to position [280, 0]
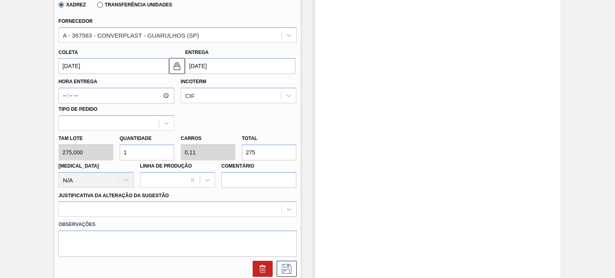
drag, startPoint x: 258, startPoint y: 148, endPoint x: 236, endPoint y: 142, distance: 23.5
click at [237, 143] on div "Tam lote 275,000 Quantidade 1 Carros 0,11 Total 275 Doca N/A Linha de Produção …" at bounding box center [177, 159] width 244 height 57
type input "0,029"
type input "0,003"
type input "8"
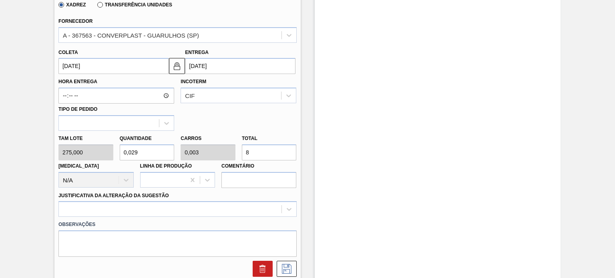
type input "0,298"
type input "0,033"
type input "82"
type input "3"
type input "0,33"
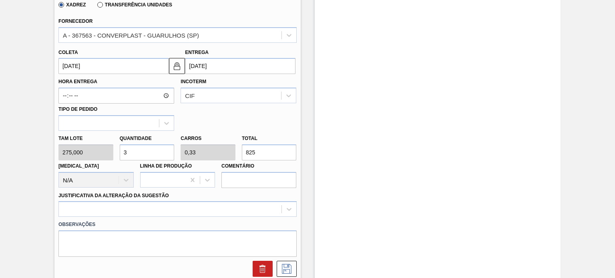
type input "825"
click at [281, 130] on div "Hora Entrega Incoterm CIF Tipo de pedido" at bounding box center [177, 102] width 244 height 57
click at [240, 205] on div at bounding box center [177, 209] width 238 height 16
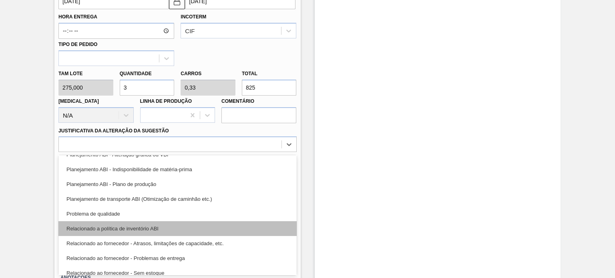
scroll to position [109, 0]
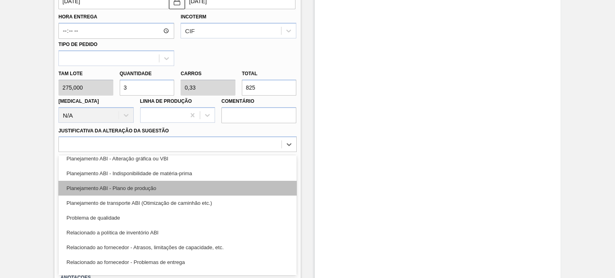
click at [179, 189] on div "Planejamento ABI - Plano de produção" at bounding box center [177, 188] width 238 height 15
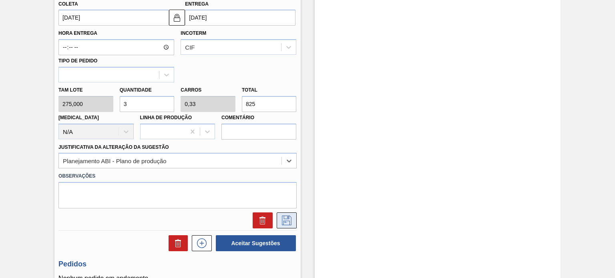
scroll to position [345, 0]
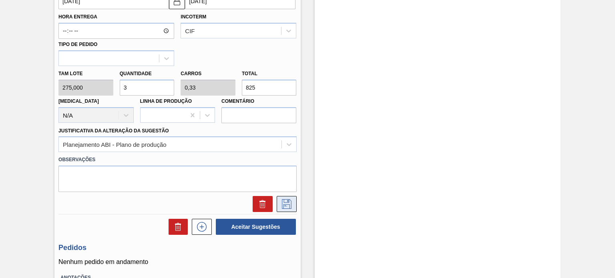
click at [285, 197] on button at bounding box center [287, 204] width 20 height 16
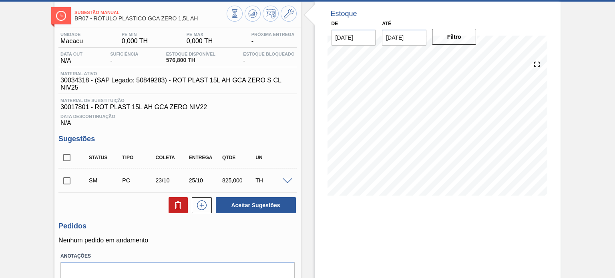
scroll to position [37, 0]
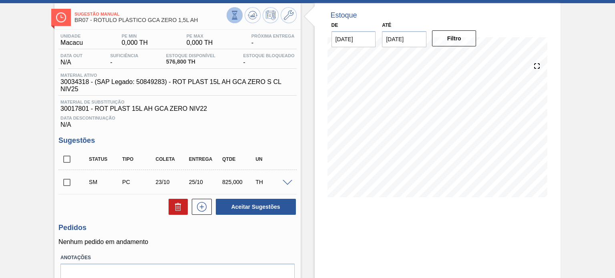
click at [234, 17] on icon at bounding box center [234, 15] width 9 height 9
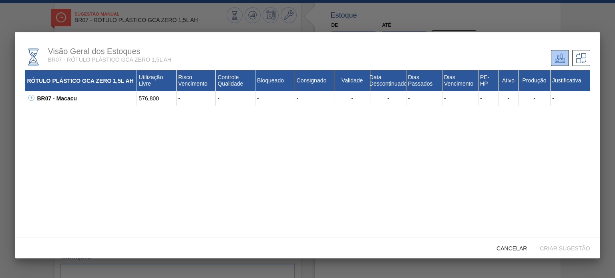
click at [31, 98] on icon at bounding box center [31, 98] width 0 height 3
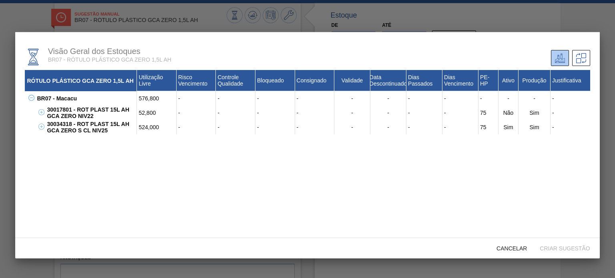
click at [113, 135] on div "30034318 - ROT PLAST 15L AH GCA ZERO S CL NIV25" at bounding box center [91, 127] width 92 height 14
drag, startPoint x: 161, startPoint y: 128, endPoint x: 46, endPoint y: 125, distance: 115.0
click at [46, 125] on div "30034318 - ROT PLAST 15L AH GCA ZERO S CL NIV25 524,000 - - - - - - - - 75 Sim …" at bounding box center [317, 127] width 545 height 14
copy div "30034318 - ROT PLAST 15L AH GCA ZERO S CL NIV25 524,000"
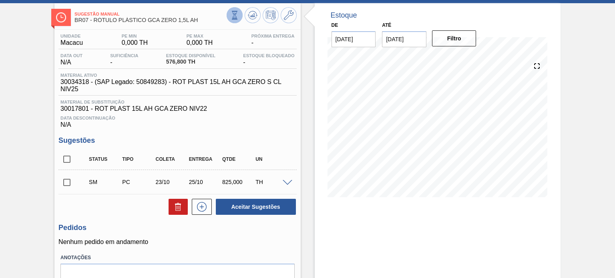
click at [233, 20] on button at bounding box center [235, 15] width 16 height 16
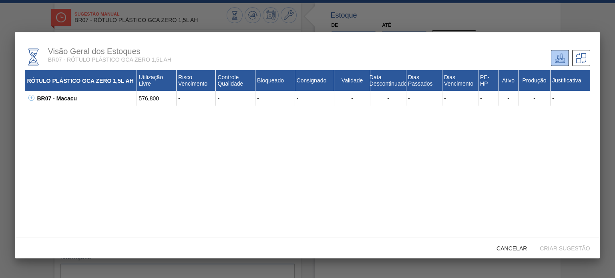
click at [32, 103] on div "BR07 - Macacu 576,800 - - - - - - - - - - - - 30017801 - ROT PLAST 15L AH GCA Z…" at bounding box center [307, 98] width 565 height 14
click at [35, 98] on div "BR07 - Macacu" at bounding box center [86, 98] width 102 height 14
click at [35, 99] on div "BR07 - Macacu" at bounding box center [86, 98] width 102 height 14
click at [33, 99] on icon at bounding box center [31, 98] width 6 height 6
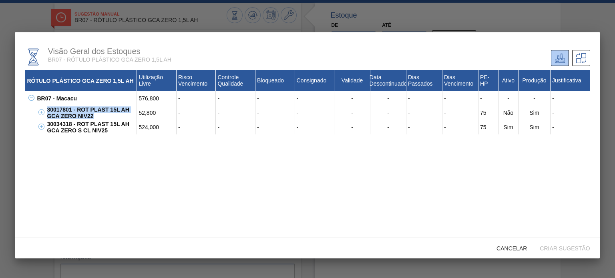
drag, startPoint x: 99, startPoint y: 117, endPoint x: 48, endPoint y: 111, distance: 51.6
click at [48, 111] on div "30017801 - ROT PLAST 15L AH GCA ZERO NIV22" at bounding box center [91, 113] width 92 height 14
copy div "30017801 - ROT PLAST 15L AH GCA ZERO NIV22"
click at [146, 109] on div "52,800" at bounding box center [157, 113] width 40 height 14
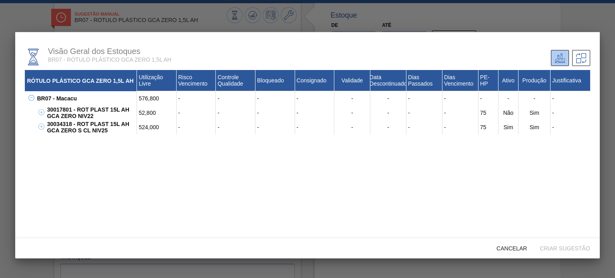
click at [146, 113] on div "52,800" at bounding box center [157, 113] width 40 height 14
copy div "52,800"
drag, startPoint x: 109, startPoint y: 134, endPoint x: 48, endPoint y: 125, distance: 61.6
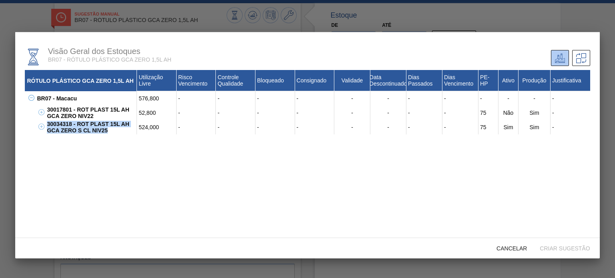
click at [48, 125] on div "30034318 - ROT PLAST 15L AH GCA ZERO S CL NIV25" at bounding box center [91, 127] width 92 height 14
copy div "30034318 - ROT PLAST 15L AH GCA ZERO S CL NIV25"
click at [156, 128] on div "524,000" at bounding box center [157, 127] width 40 height 14
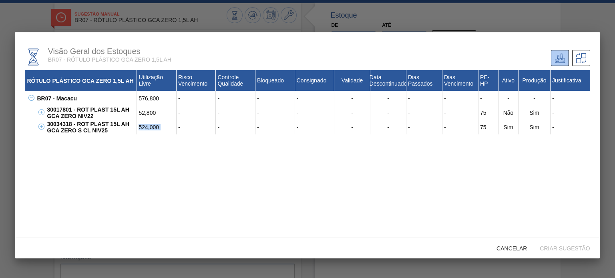
copy div "524,000"
